Goal: Task Accomplishment & Management: Manage account settings

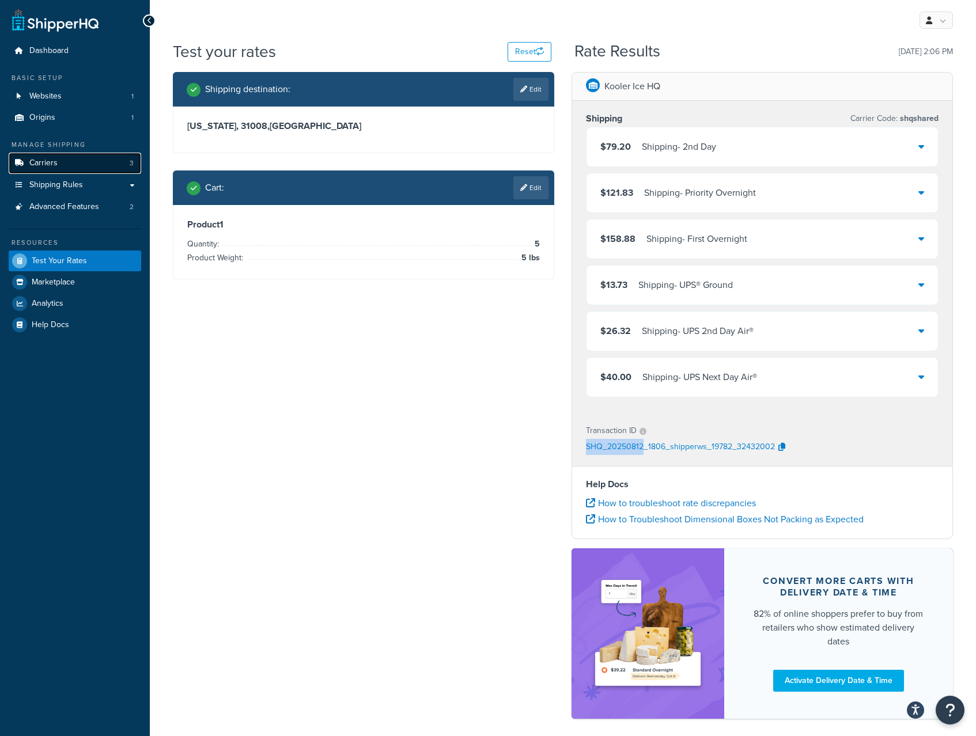
click at [40, 162] on span "Carriers" at bounding box center [43, 163] width 28 height 10
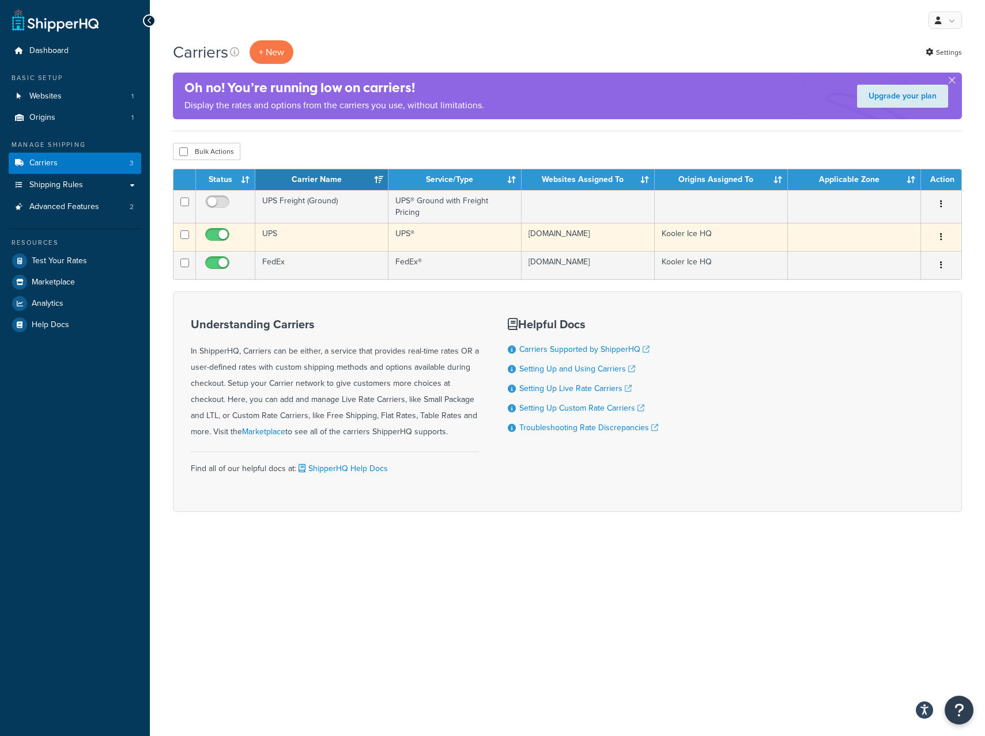
click at [943, 236] on button "button" at bounding box center [941, 237] width 16 height 18
click at [916, 250] on link "Edit" at bounding box center [894, 256] width 91 height 24
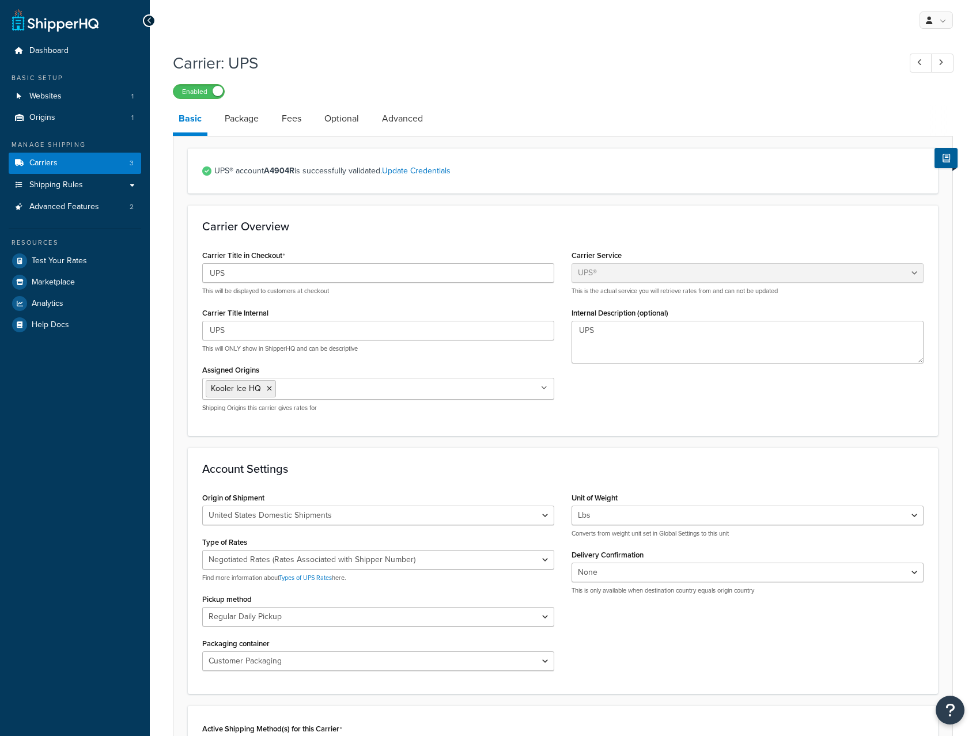
select select "ups"
drag, startPoint x: 296, startPoint y: 171, endPoint x: 267, endPoint y: 173, distance: 29.5
click at [267, 173] on span "UPS® account A4904R is successfully validated. Update Credentials" at bounding box center [568, 171] width 709 height 16
copy strong "A4904R"
